Goal: Information Seeking & Learning: Learn about a topic

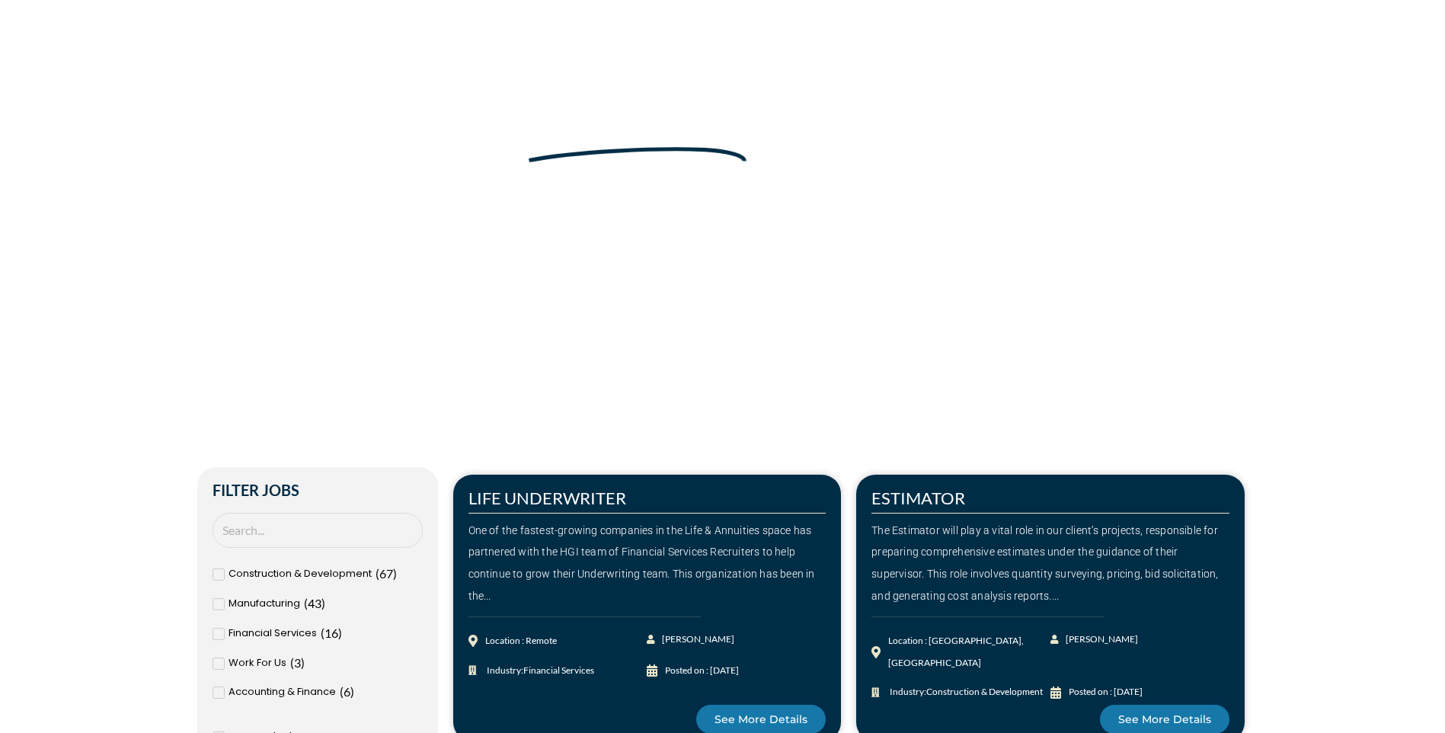
scroll to position [152, 0]
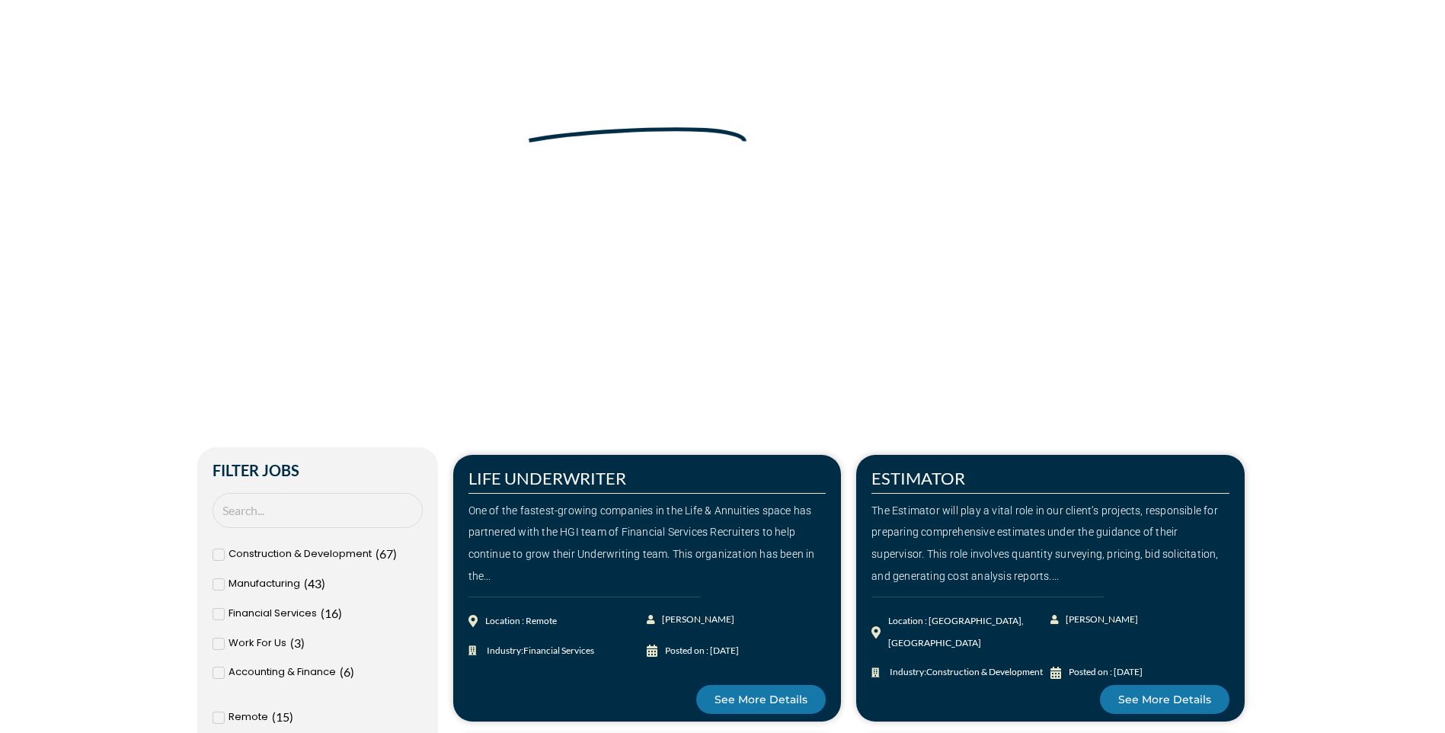
click at [213, 612] on span at bounding box center [219, 614] width 12 height 12
click at [0, 0] on input "Financial Services ( 16 )" at bounding box center [0, 0] width 0 height 0
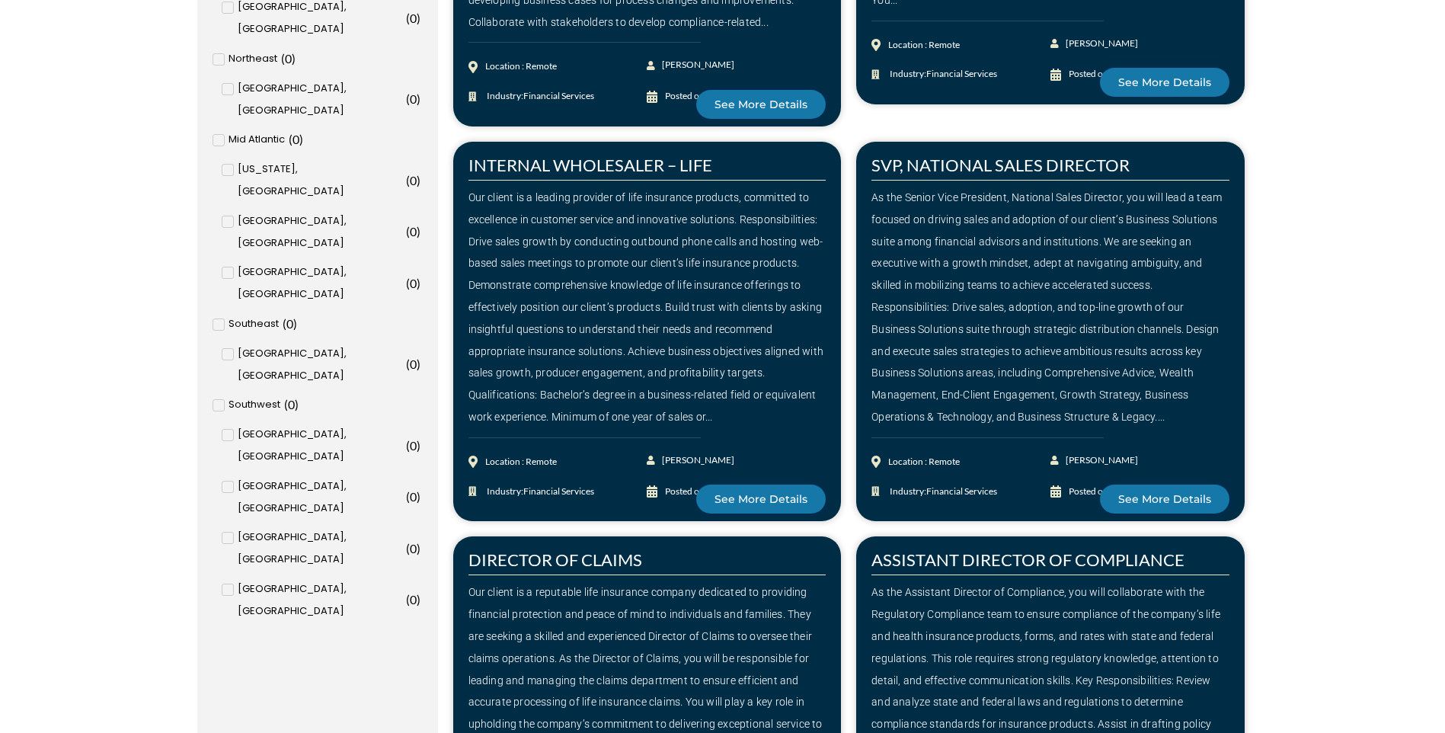
scroll to position [1600, 0]
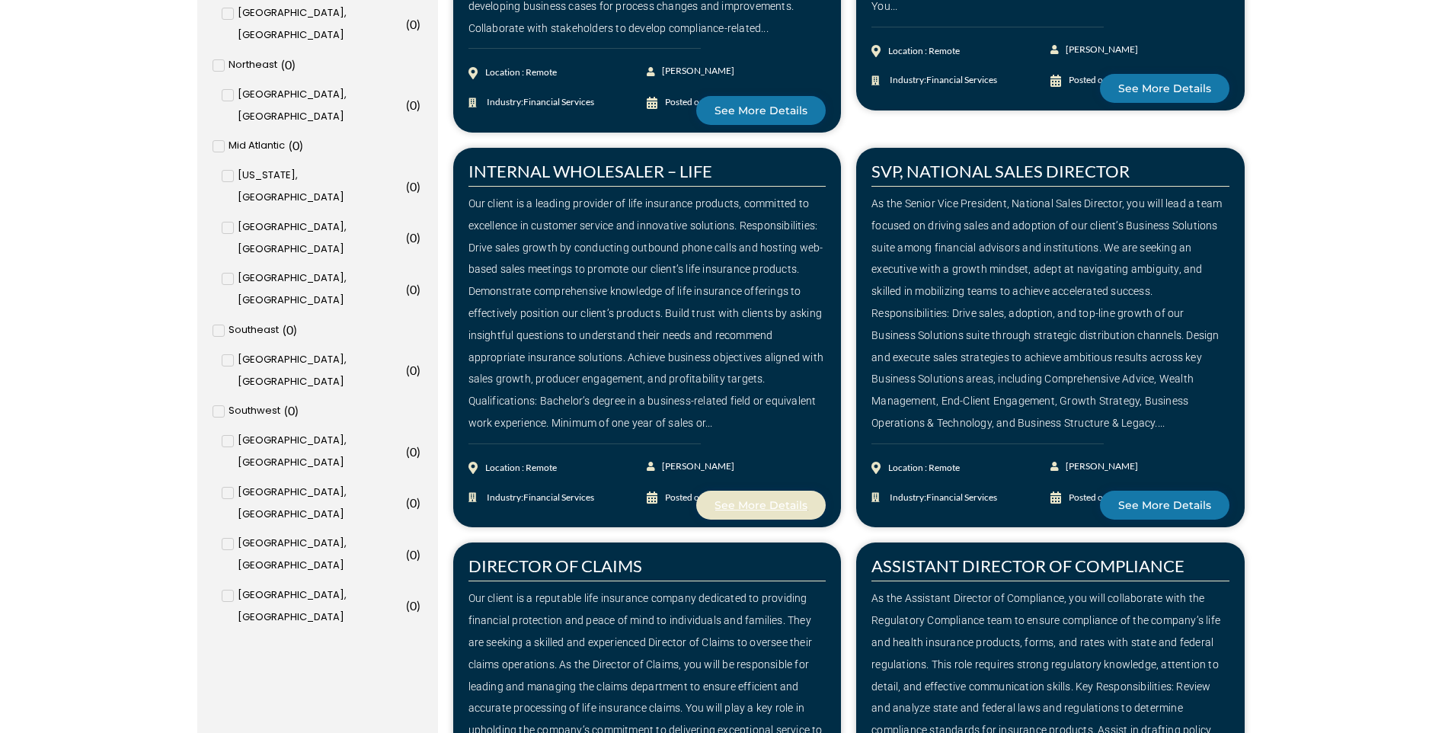
click at [747, 500] on span "See More Details" at bounding box center [761, 505] width 93 height 11
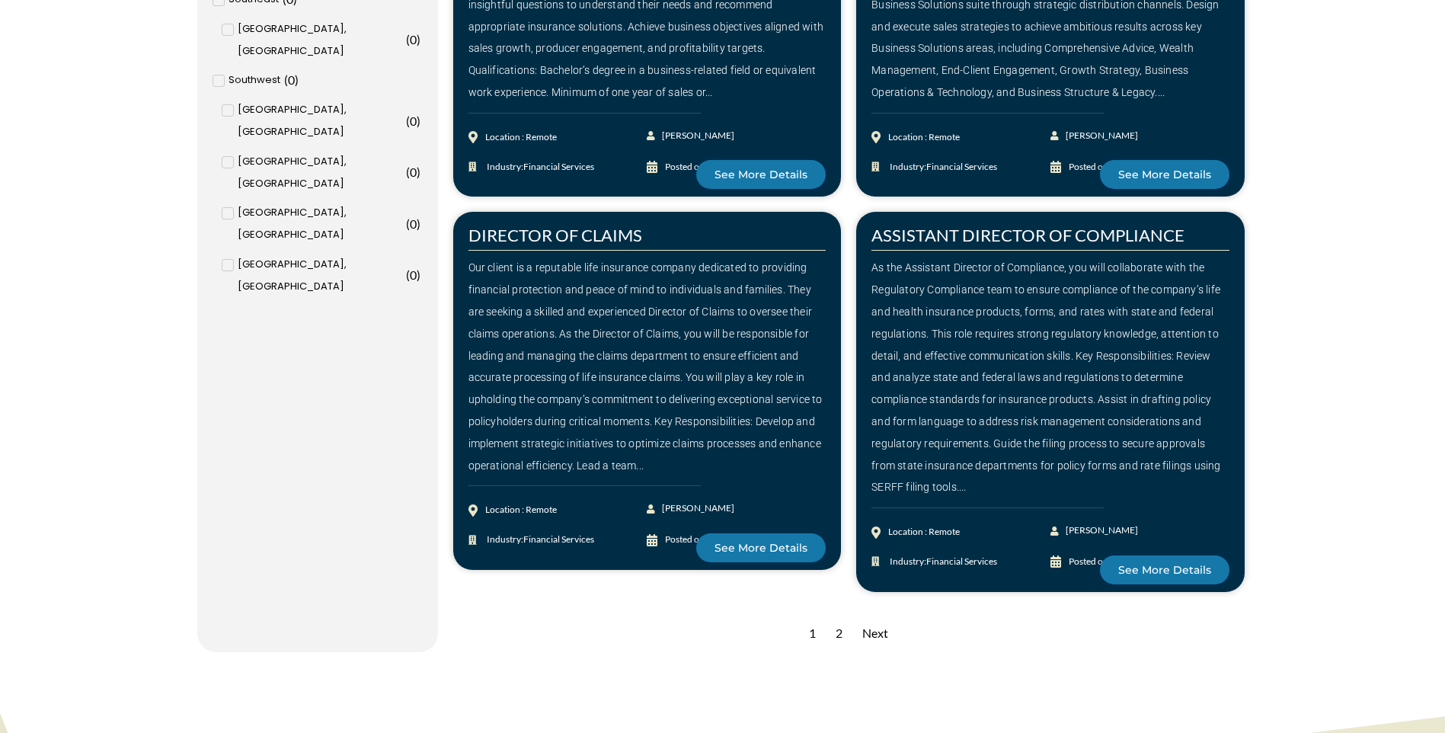
scroll to position [1981, 0]
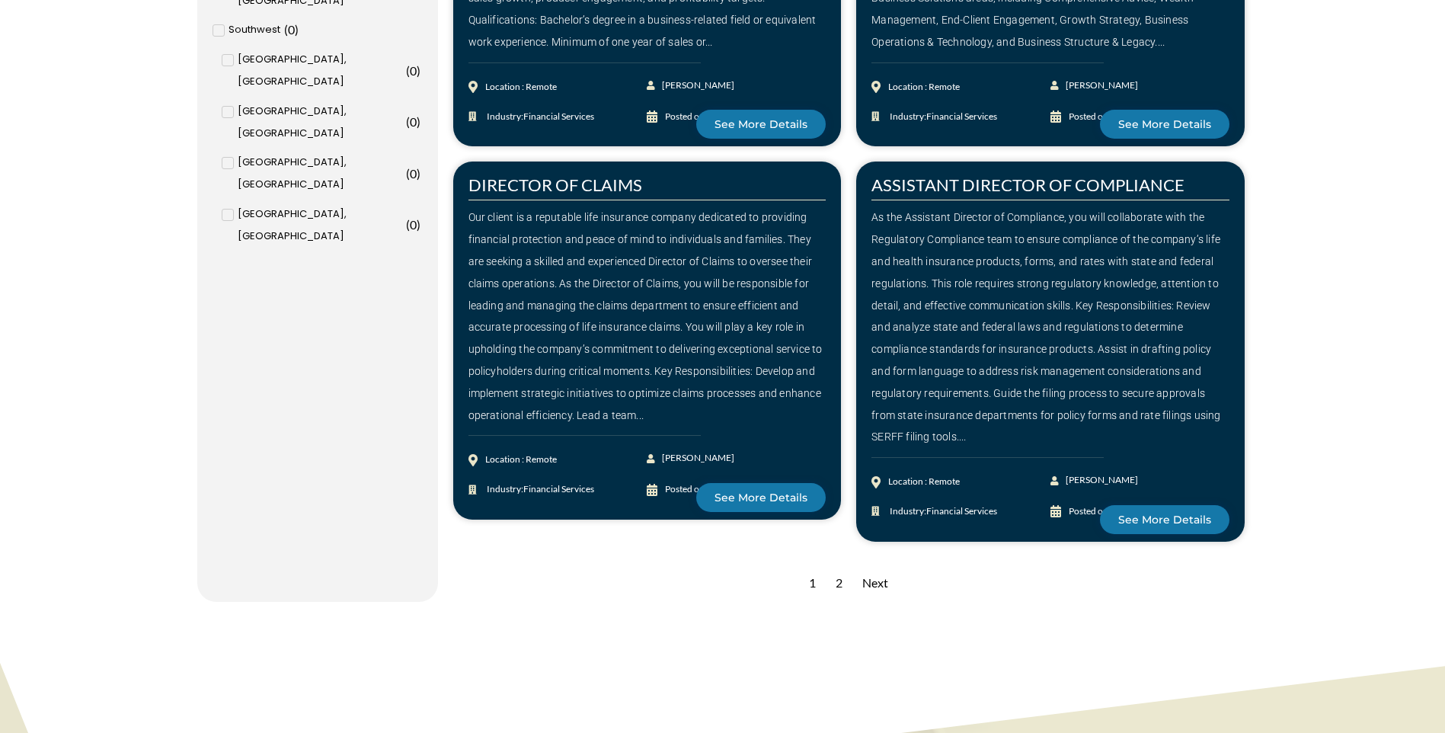
click at [841, 565] on div "2" at bounding box center [839, 583] width 22 height 37
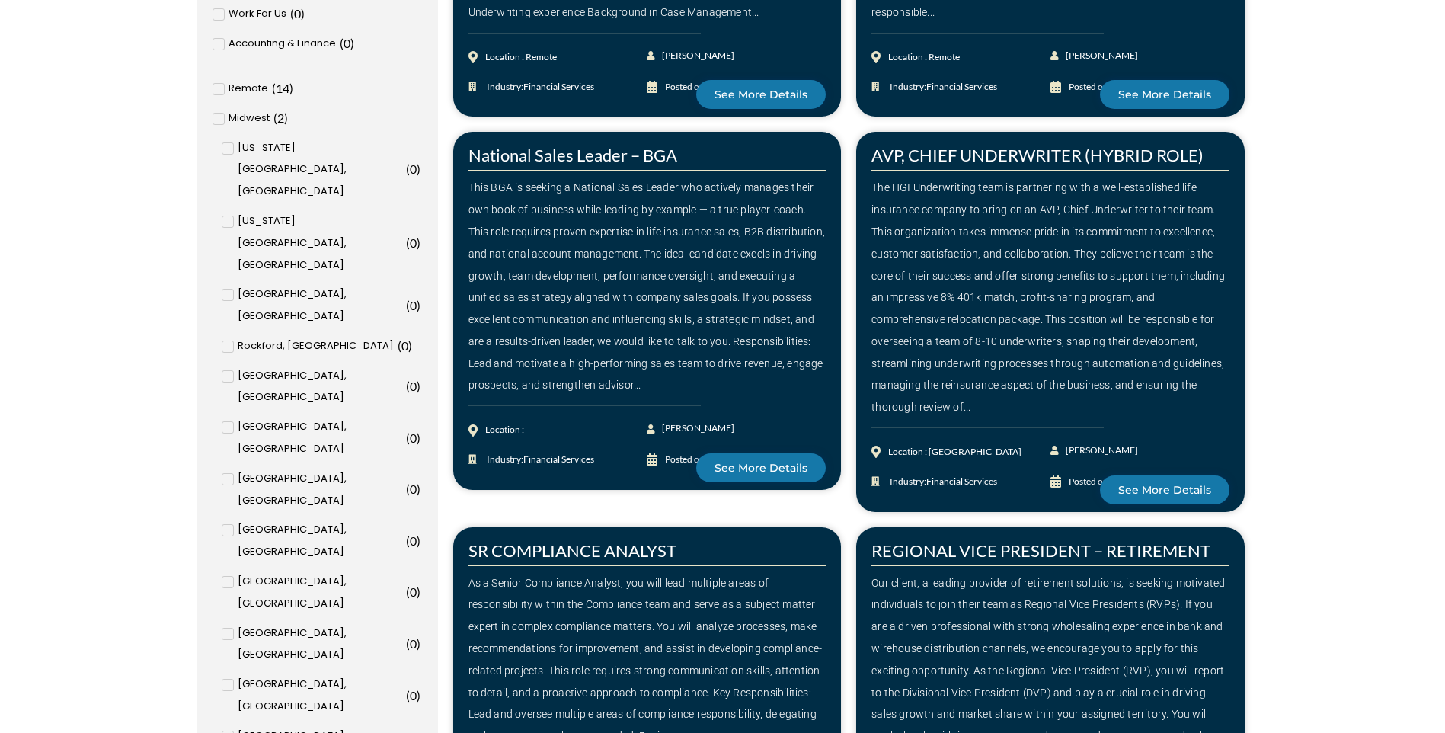
scroll to position [533, 0]
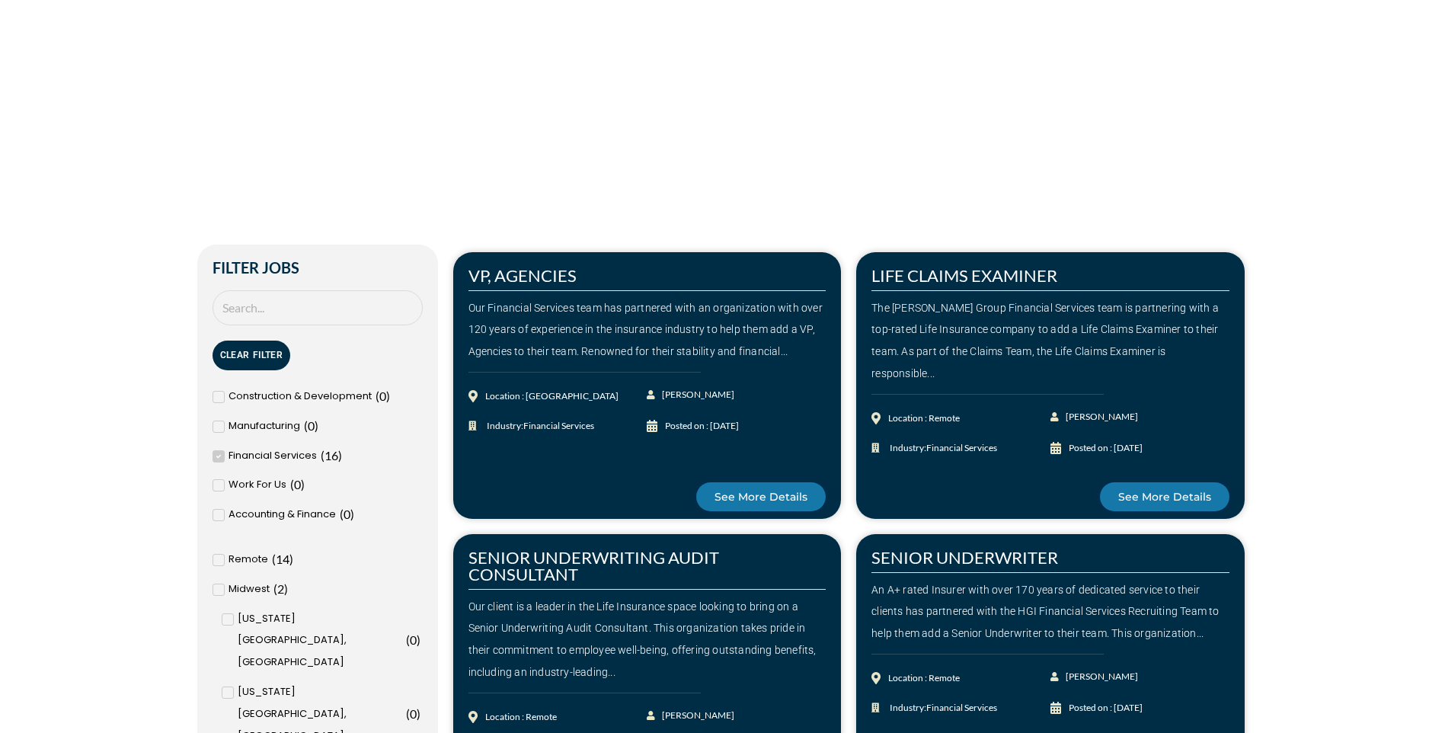
scroll to position [381, 0]
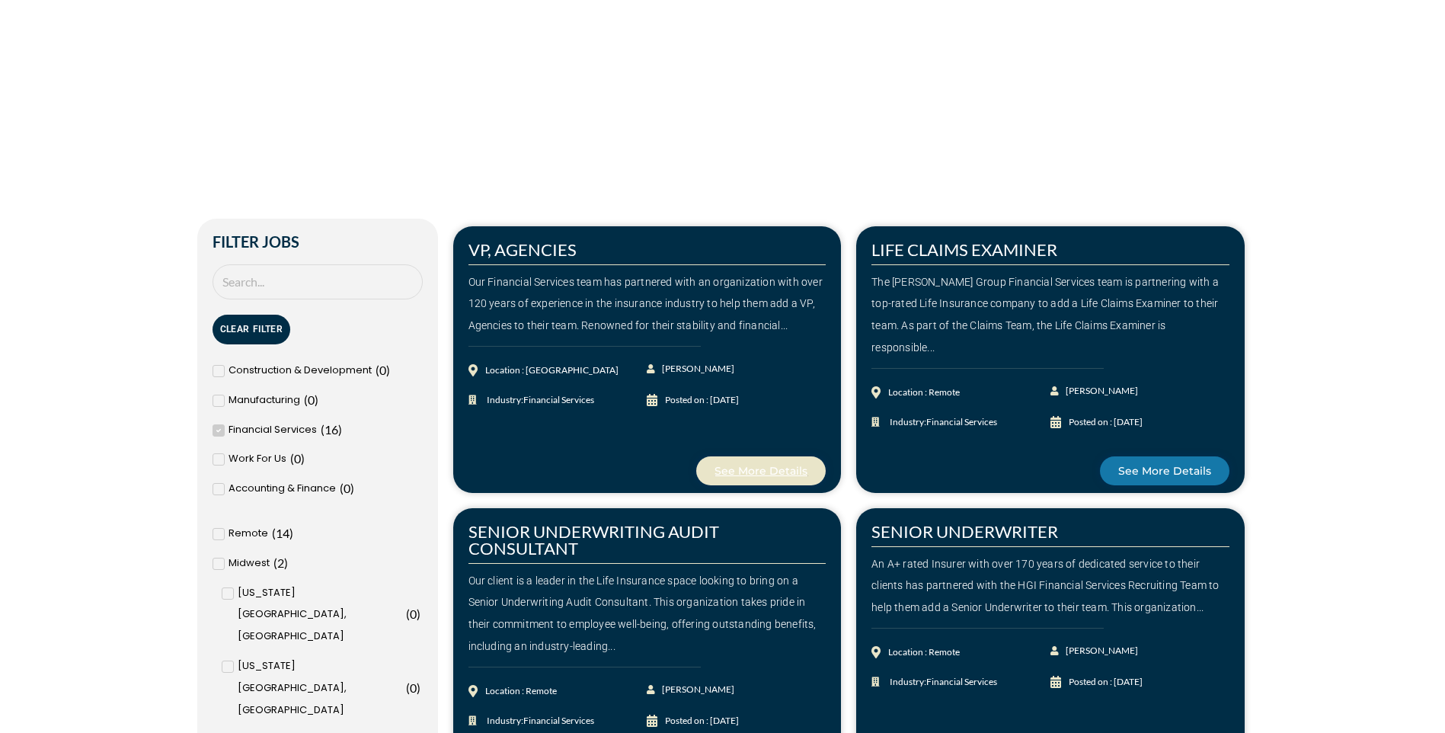
click at [767, 468] on span "See More Details" at bounding box center [761, 470] width 93 height 11
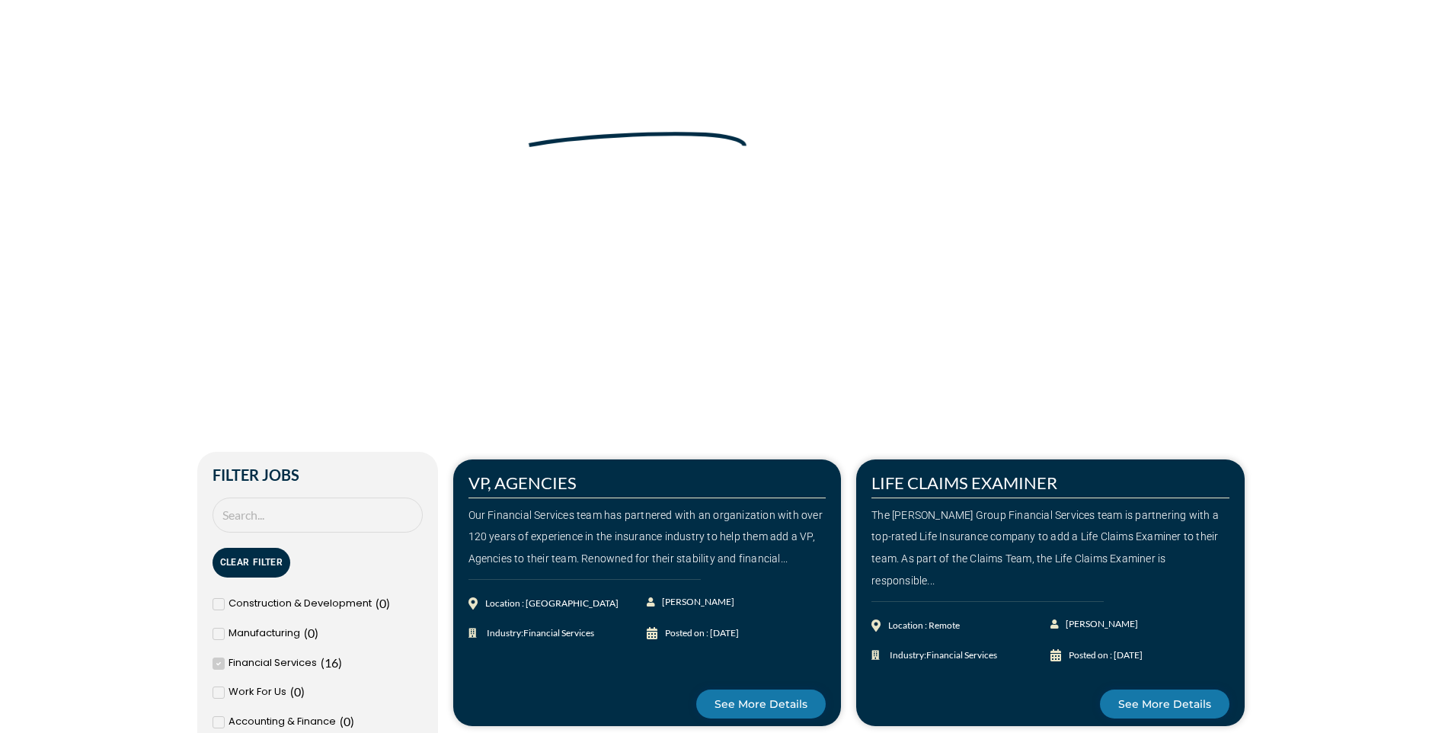
scroll to position [0, 0]
